Goal: Task Accomplishment & Management: Manage account settings

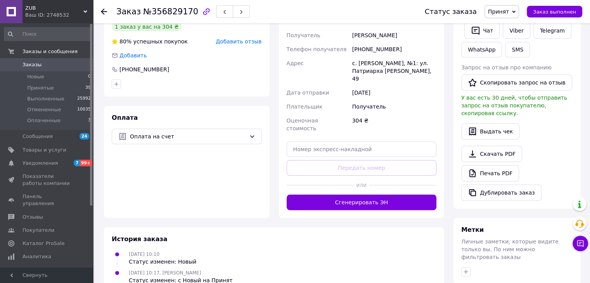
scroll to position [78, 0]
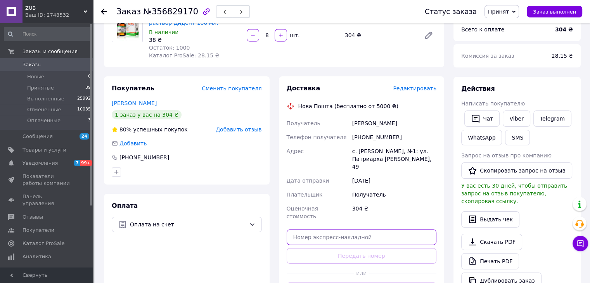
click at [352, 230] on input "text" at bounding box center [362, 238] width 150 height 16
paste input "20451225160527"
type input "20451225160527"
click at [355, 248] on button "Передать номер" at bounding box center [362, 256] width 150 height 16
click at [519, 6] on span "Принят" at bounding box center [502, 11] width 35 height 13
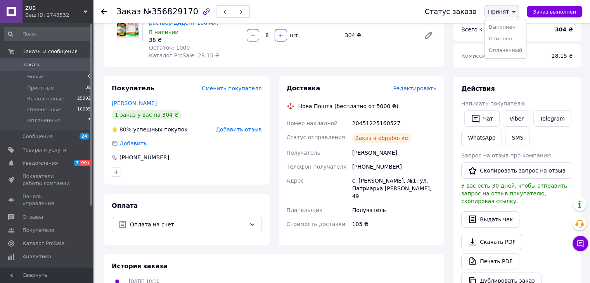
click at [510, 26] on li "Выполнен" at bounding box center [505, 27] width 41 height 12
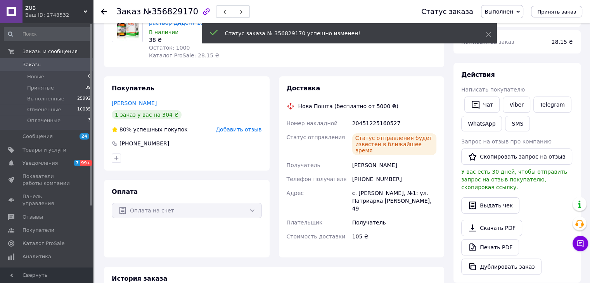
click at [35, 66] on span "Заказы" at bounding box center [32, 64] width 19 height 7
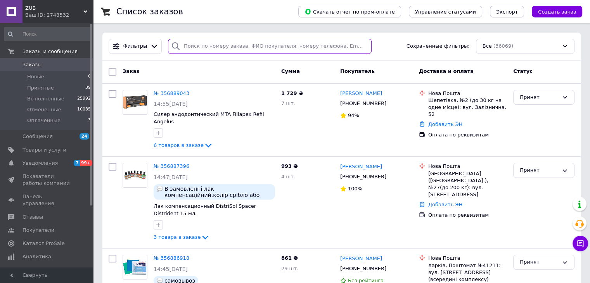
drag, startPoint x: 226, startPoint y: 44, endPoint x: 228, endPoint y: 39, distance: 5.2
click at [226, 44] on input "search" at bounding box center [270, 46] width 204 height 15
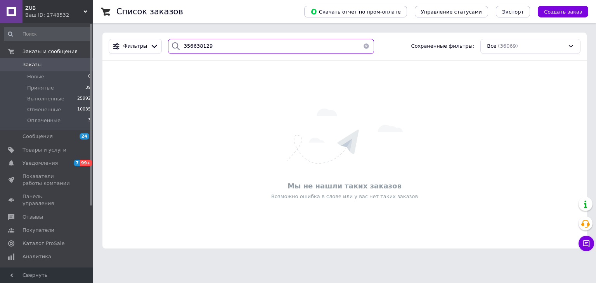
type input "356638129"
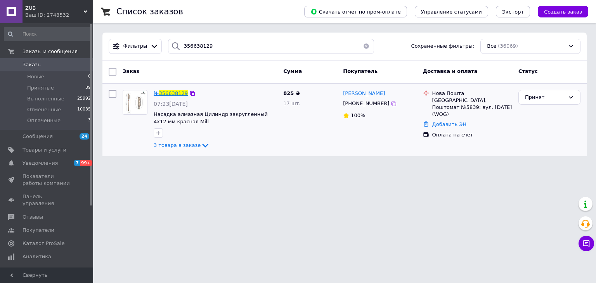
click at [169, 96] on span "356638129" at bounding box center [173, 93] width 29 height 6
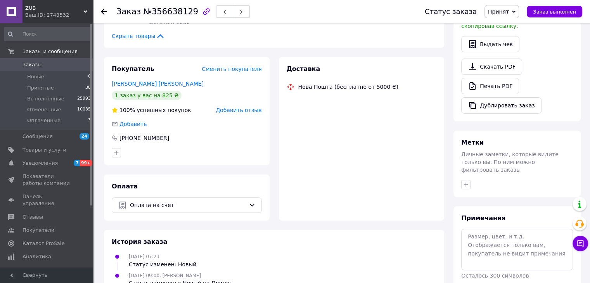
scroll to position [231, 0]
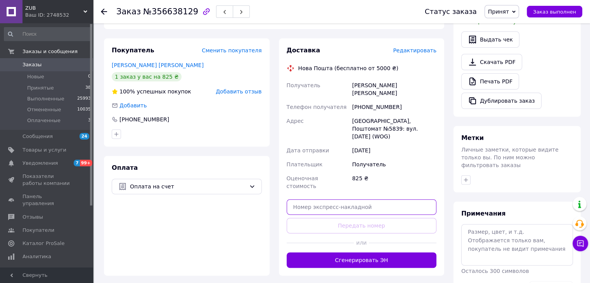
click at [364, 199] on input "text" at bounding box center [362, 207] width 150 height 16
paste input "20451225175441"
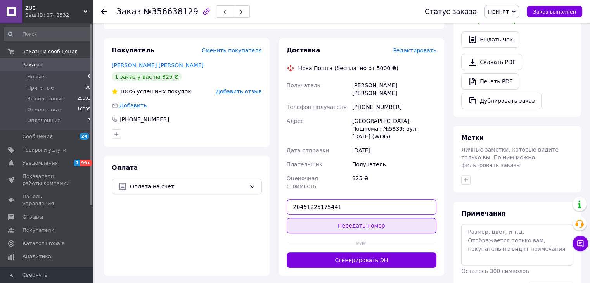
type input "20451225175441"
click at [369, 218] on button "Передать номер" at bounding box center [362, 226] width 150 height 16
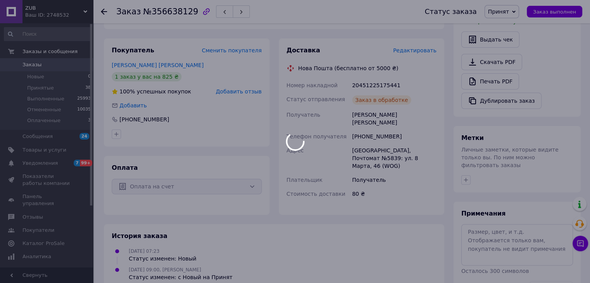
click at [516, 11] on icon at bounding box center [513, 11] width 3 height 3
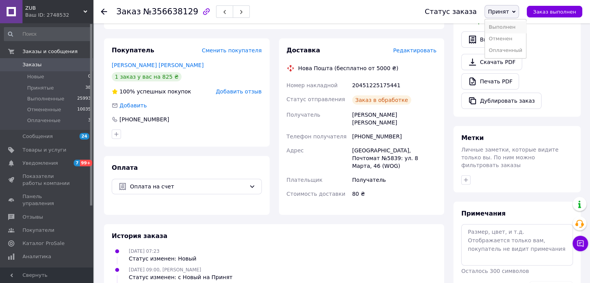
click at [514, 21] on li "Выполнен" at bounding box center [505, 27] width 41 height 12
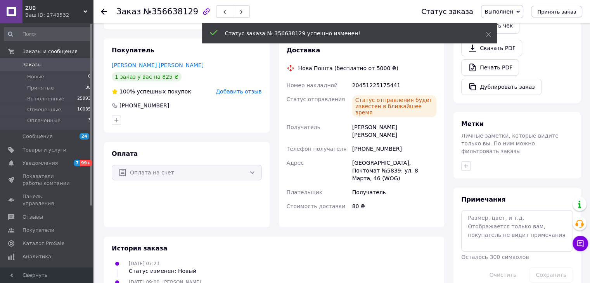
click at [56, 66] on span "Заказы" at bounding box center [47, 64] width 49 height 7
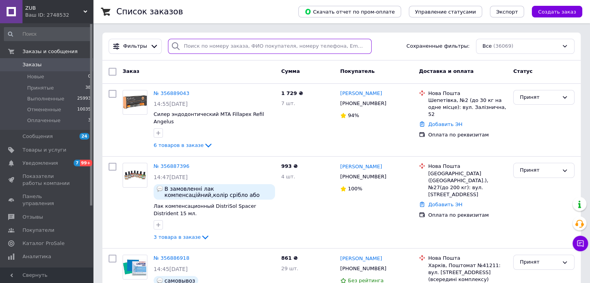
click at [211, 47] on input "search" at bounding box center [270, 46] width 204 height 15
type input "356031989"
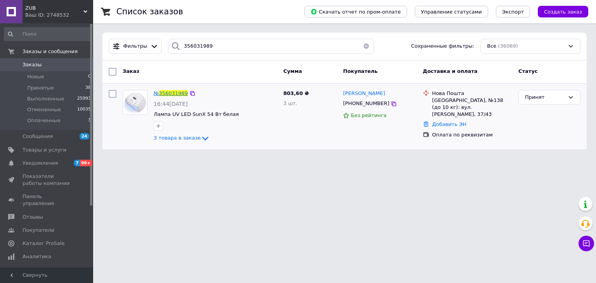
click at [180, 94] on span "356031989" at bounding box center [173, 93] width 29 height 6
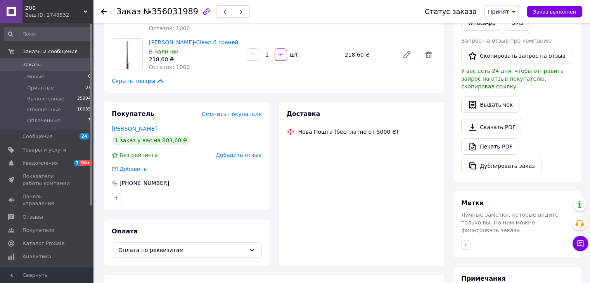
scroll to position [231, 0]
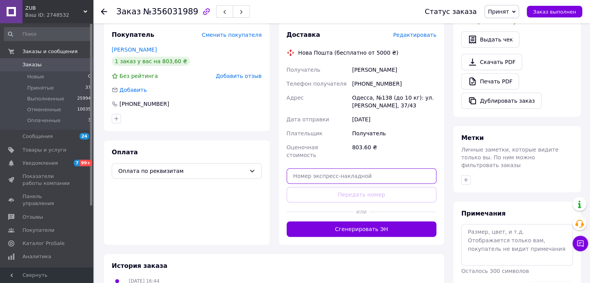
click at [364, 168] on input "text" at bounding box center [362, 176] width 150 height 16
paste input "20451225182024"
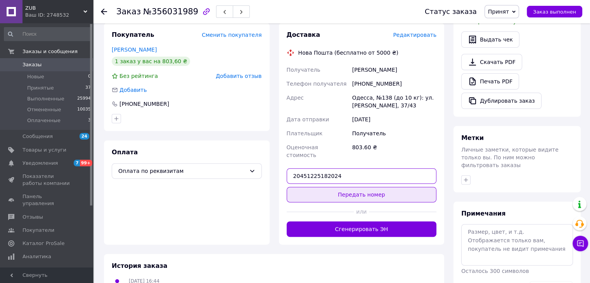
type input "20451225182024"
click at [360, 187] on button "Передать номер" at bounding box center [362, 195] width 150 height 16
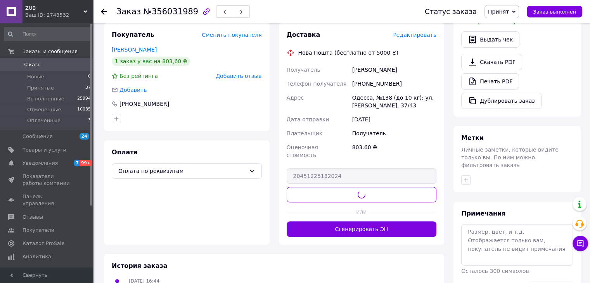
click at [515, 8] on span "Принят" at bounding box center [502, 11] width 35 height 13
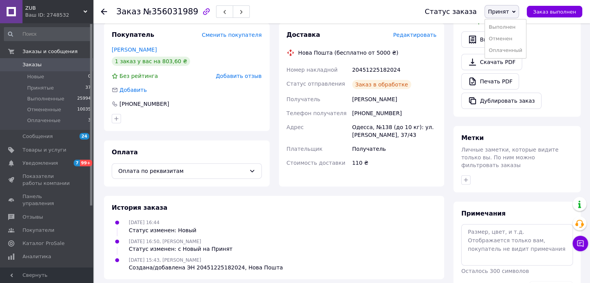
click at [514, 25] on li "Выполнен" at bounding box center [505, 27] width 41 height 12
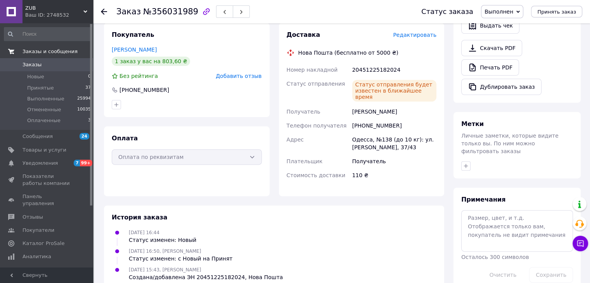
drag, startPoint x: 31, startPoint y: 64, endPoint x: 26, endPoint y: 53, distance: 12.0
click at [31, 64] on span "Заказы" at bounding box center [32, 64] width 19 height 7
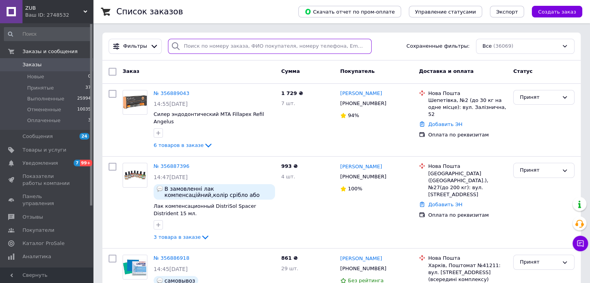
click at [197, 42] on input "search" at bounding box center [270, 46] width 204 height 15
type input "356710415"
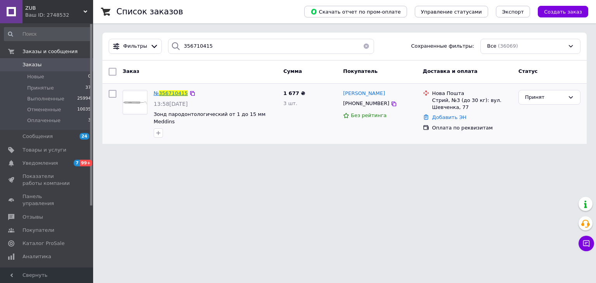
click at [173, 94] on span "356710415" at bounding box center [173, 93] width 29 height 6
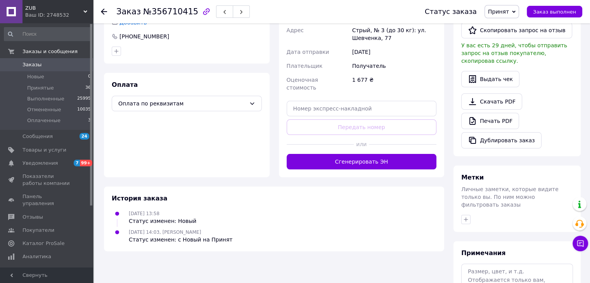
scroll to position [192, 0]
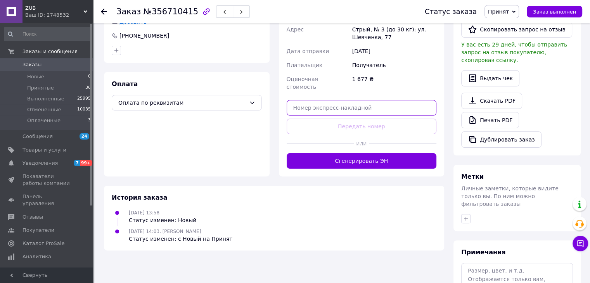
click at [360, 102] on input "text" at bounding box center [362, 108] width 150 height 16
paste input "20451225194749"
type input "20451225194749"
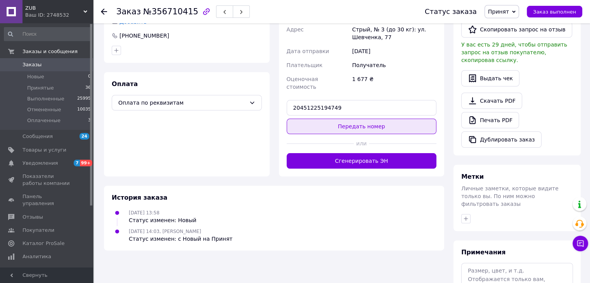
click at [362, 119] on button "Передать номер" at bounding box center [362, 127] width 150 height 16
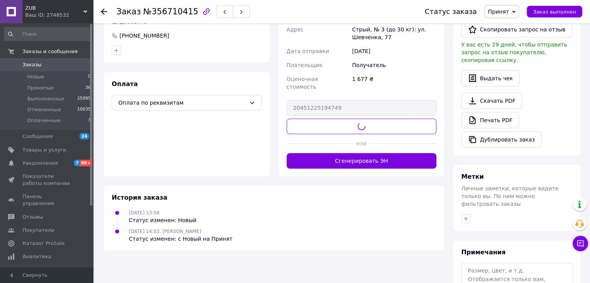
click at [519, 5] on span "Принят" at bounding box center [502, 11] width 35 height 13
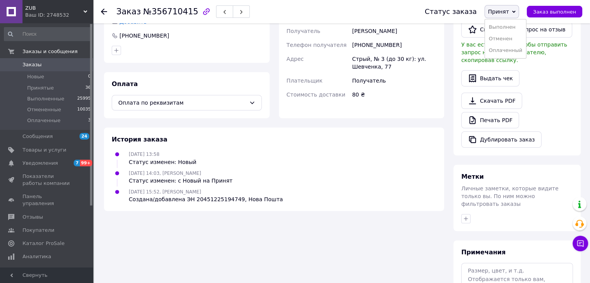
click at [520, 25] on li "Выполнен" at bounding box center [505, 27] width 41 height 12
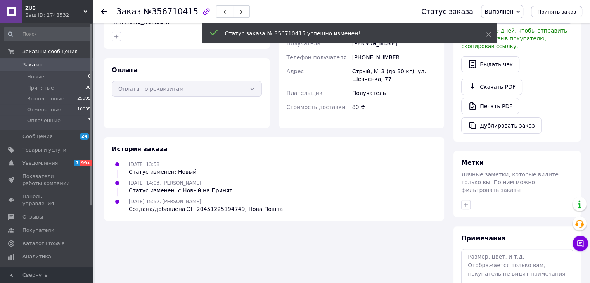
click at [39, 66] on span "Заказы" at bounding box center [47, 64] width 49 height 7
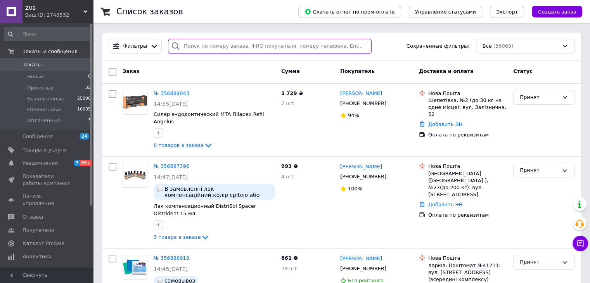
click at [218, 43] on input "search" at bounding box center [270, 46] width 204 height 15
type input "356697705"
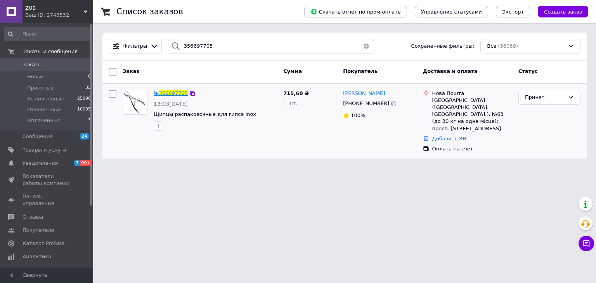
click at [175, 93] on span "356697705" at bounding box center [173, 93] width 29 height 6
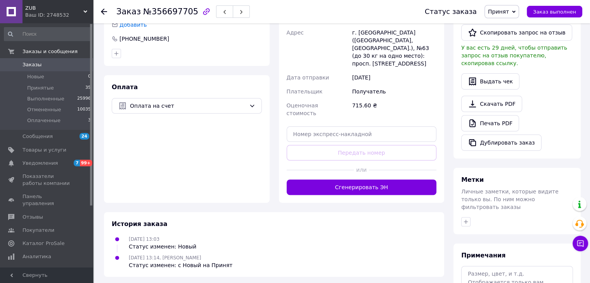
scroll to position [192, 0]
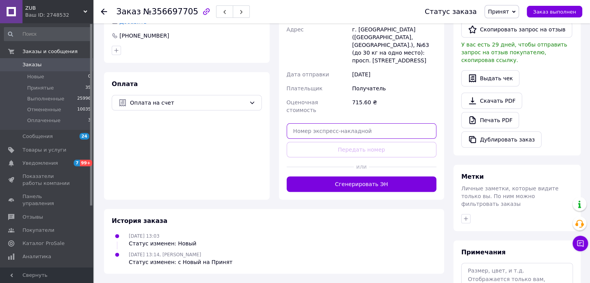
click at [366, 123] on input "text" at bounding box center [362, 131] width 150 height 16
paste input "20451225197892"
type input "20451225197892"
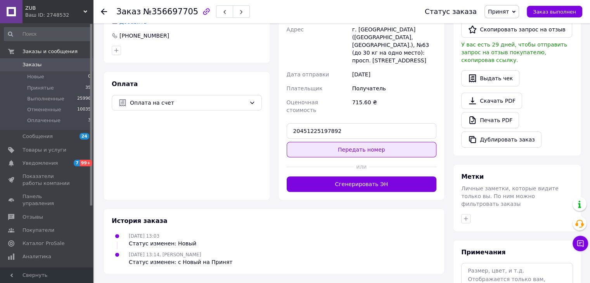
click at [369, 142] on button "Передать номер" at bounding box center [362, 150] width 150 height 16
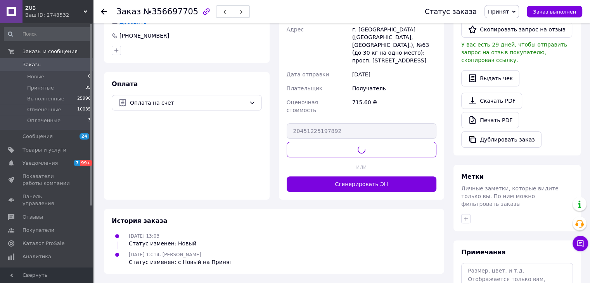
click at [519, 6] on span "Принят" at bounding box center [502, 11] width 35 height 13
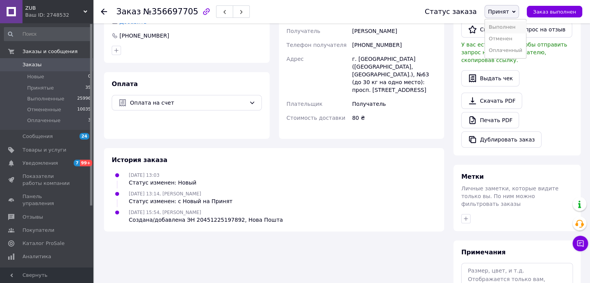
click at [520, 25] on li "Выполнен" at bounding box center [505, 27] width 41 height 12
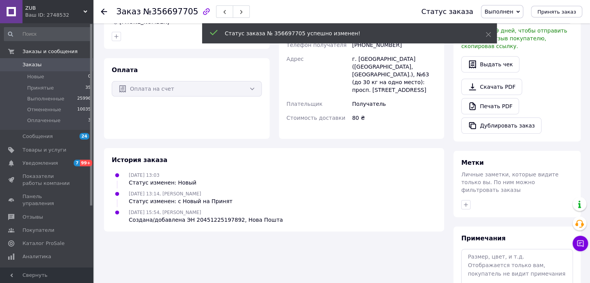
click at [72, 66] on span "0" at bounding box center [82, 64] width 21 height 7
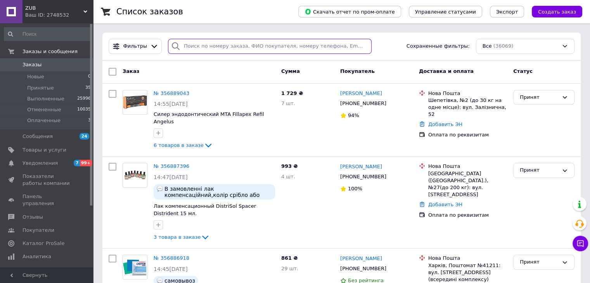
click at [197, 46] on input "search" at bounding box center [270, 46] width 204 height 15
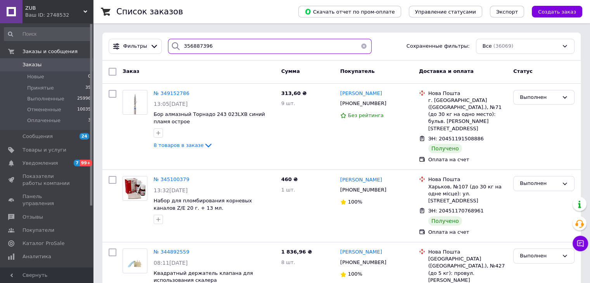
type input "356887396"
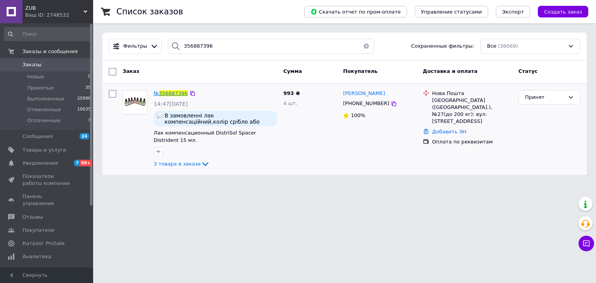
click at [179, 92] on span "356887396" at bounding box center [173, 93] width 29 height 6
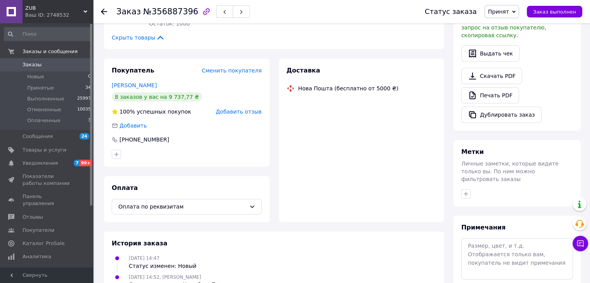
scroll to position [231, 0]
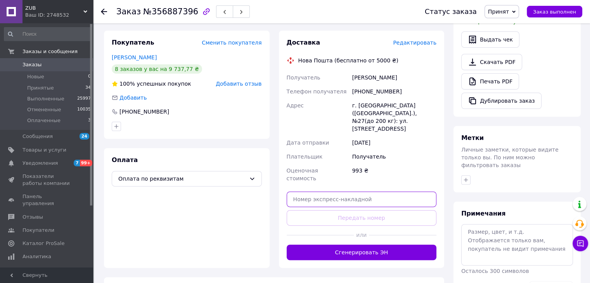
click at [361, 192] on input "text" at bounding box center [362, 200] width 150 height 16
paste input "20451225202843"
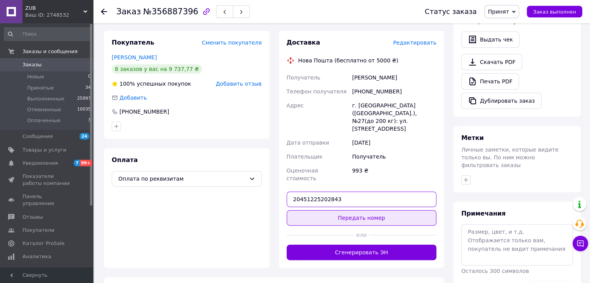
type input "20451225202843"
click at [362, 210] on button "Передать номер" at bounding box center [362, 218] width 150 height 16
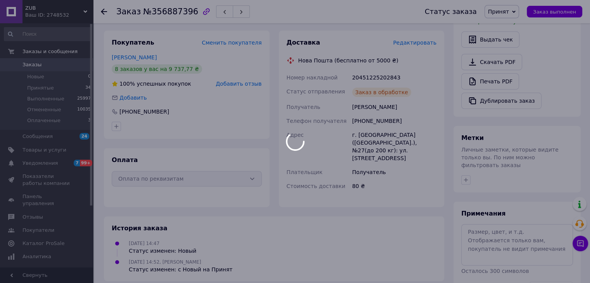
click at [509, 12] on span "Принят" at bounding box center [498, 12] width 21 height 6
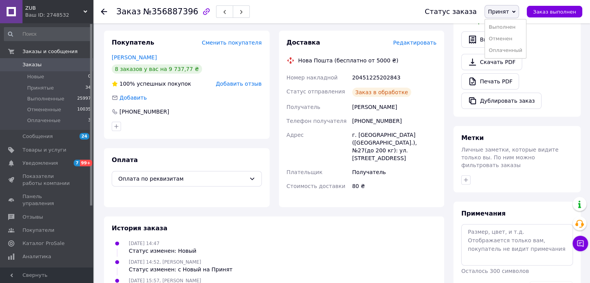
click at [513, 26] on li "Выполнен" at bounding box center [505, 27] width 41 height 12
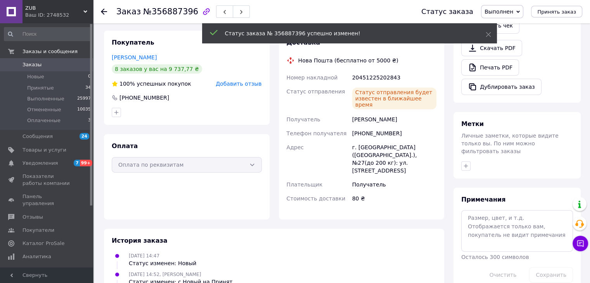
click at [40, 66] on span "Заказы" at bounding box center [47, 64] width 49 height 7
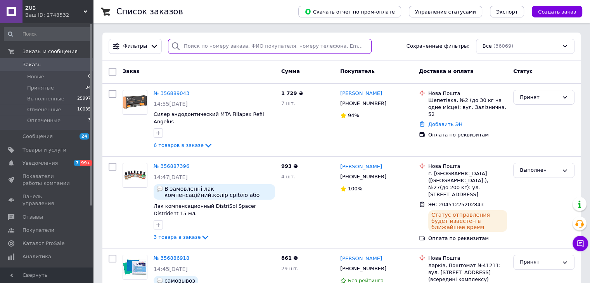
click at [214, 45] on input "search" at bounding box center [270, 46] width 204 height 15
type input "356774260"
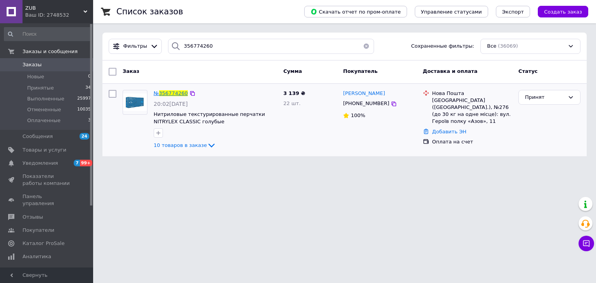
click at [180, 90] on span "356774260" at bounding box center [173, 93] width 29 height 6
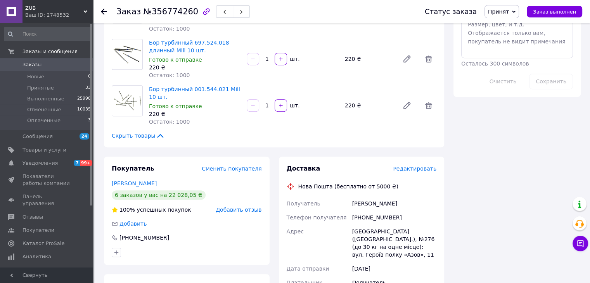
scroll to position [602, 0]
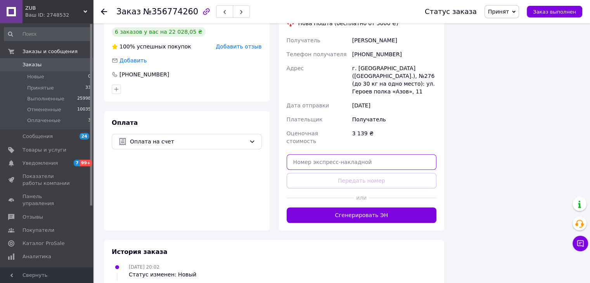
click at [355, 154] on input "text" at bounding box center [362, 162] width 150 height 16
paste input "20451225224689"
type input "20451225224689"
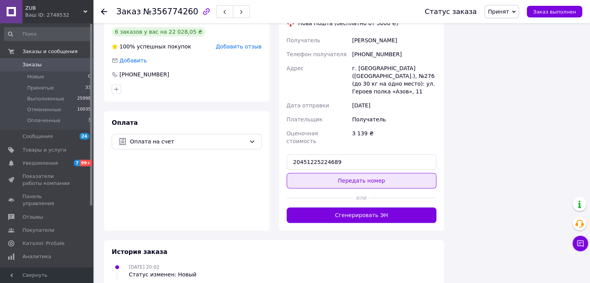
click at [354, 173] on button "Передать номер" at bounding box center [362, 181] width 150 height 16
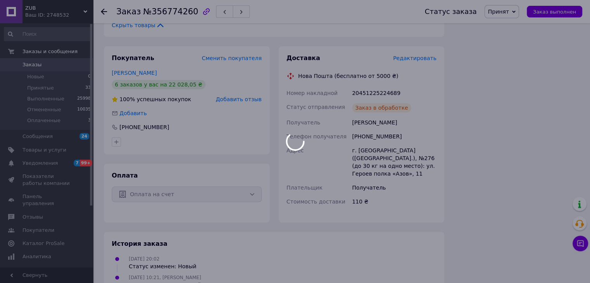
click at [513, 11] on div at bounding box center [295, 141] width 590 height 283
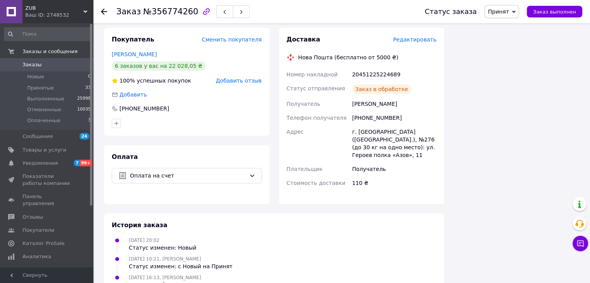
click at [519, 7] on span "Принят" at bounding box center [502, 11] width 35 height 13
click at [518, 27] on li "Выполнен" at bounding box center [505, 27] width 41 height 12
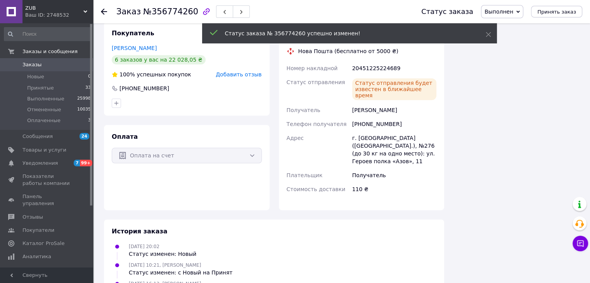
scroll to position [593, 0]
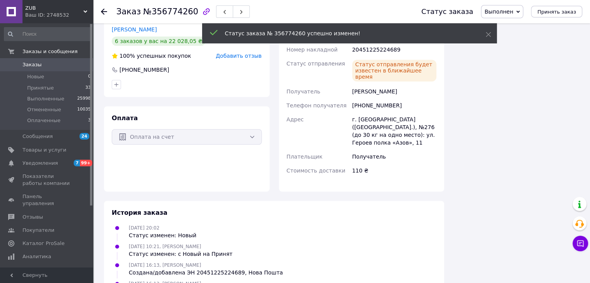
click at [64, 61] on span "Заказы" at bounding box center [47, 64] width 49 height 7
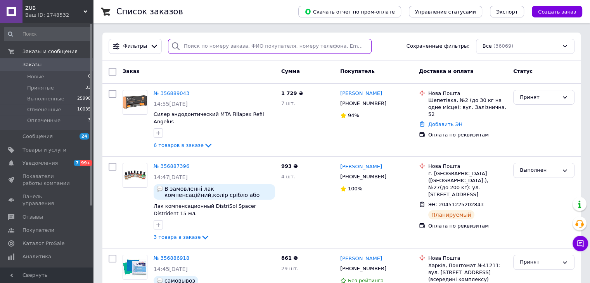
click at [232, 50] on input "search" at bounding box center [270, 46] width 204 height 15
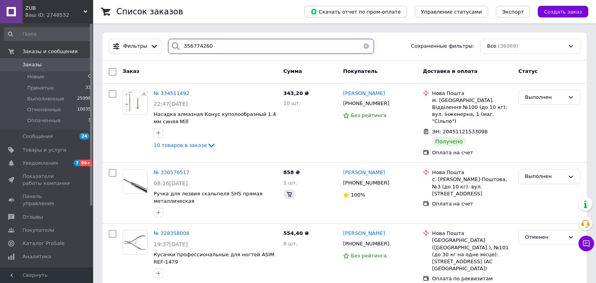
type input "356774260"
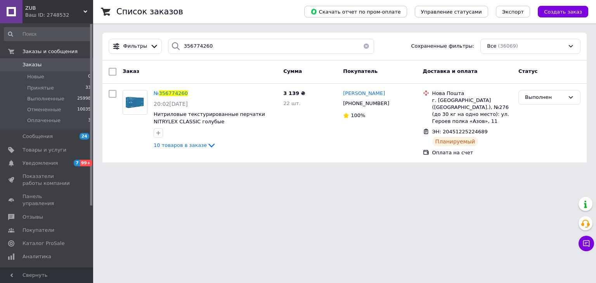
drag, startPoint x: 55, startPoint y: 66, endPoint x: 53, endPoint y: 61, distance: 5.2
click at [55, 66] on span "Заказы" at bounding box center [47, 64] width 49 height 7
